Goal: Navigation & Orientation: Find specific page/section

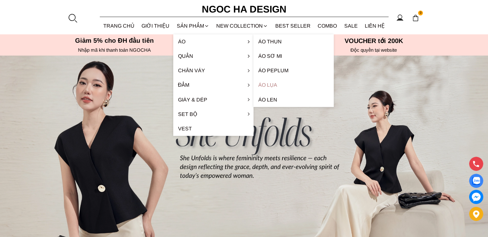
click at [277, 85] on link "Áo lụa" at bounding box center [293, 85] width 80 height 14
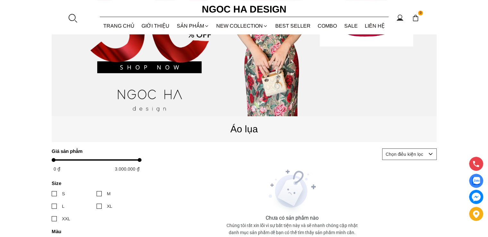
scroll to position [96, 0]
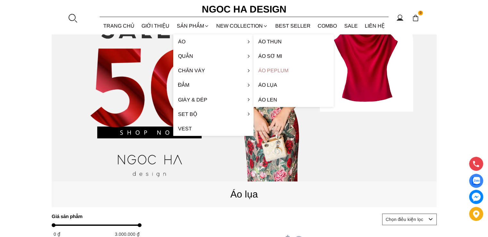
click at [277, 72] on link "Áo Peplum" at bounding box center [293, 70] width 80 height 14
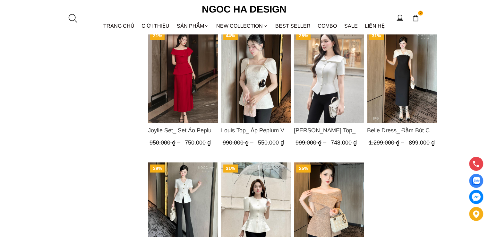
scroll to position [769, 0]
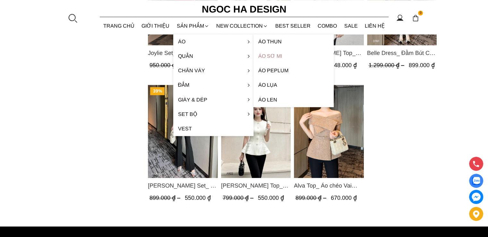
click at [276, 56] on link "Áo sơ mi" at bounding box center [293, 56] width 80 height 14
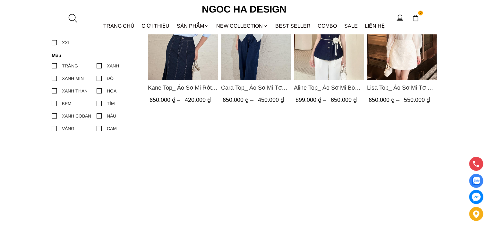
scroll to position [160, 0]
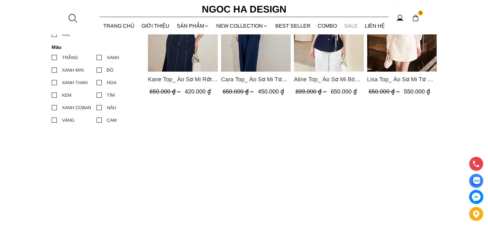
click at [350, 24] on link "SALE" at bounding box center [350, 25] width 21 height 17
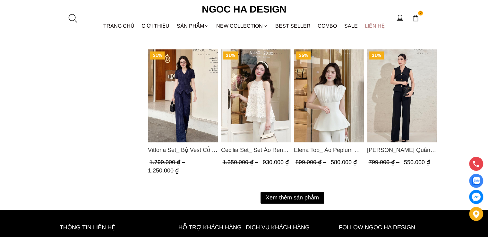
scroll to position [898, 0]
